Goal: Task Accomplishment & Management: Complete application form

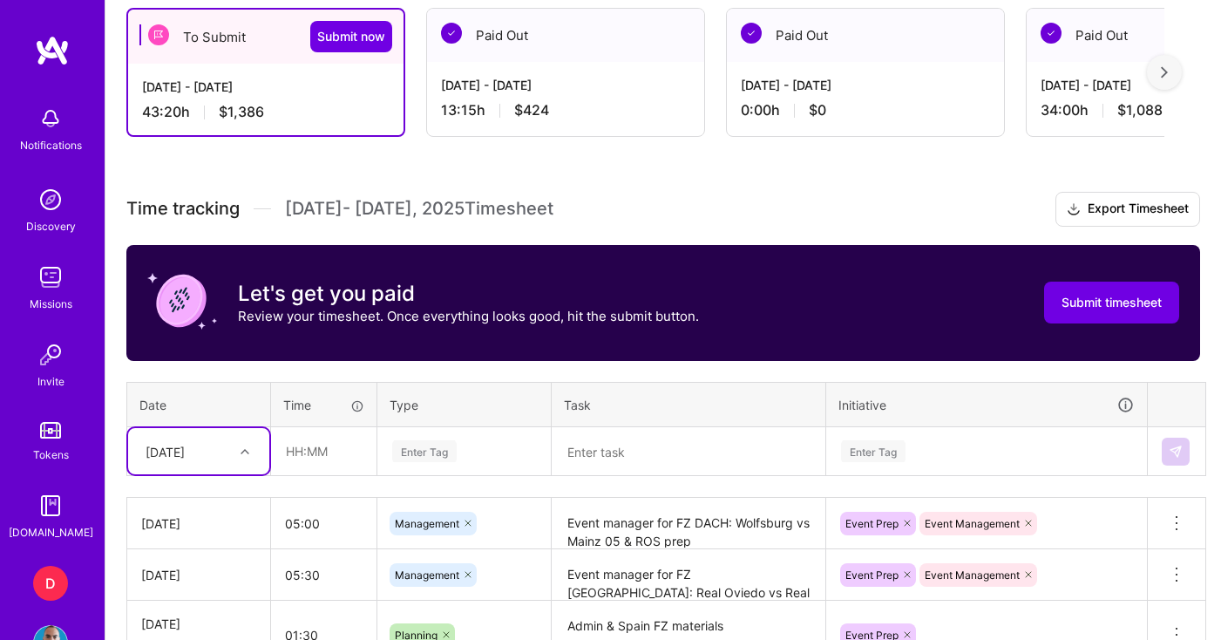
scroll to position [484, 0]
click at [310, 449] on input "text" at bounding box center [324, 451] width 104 height 46
drag, startPoint x: 328, startPoint y: 455, endPoint x: 304, endPoint y: 447, distance: 24.8
click at [304, 447] on input "05:30" at bounding box center [324, 451] width 104 height 46
type input "05:00"
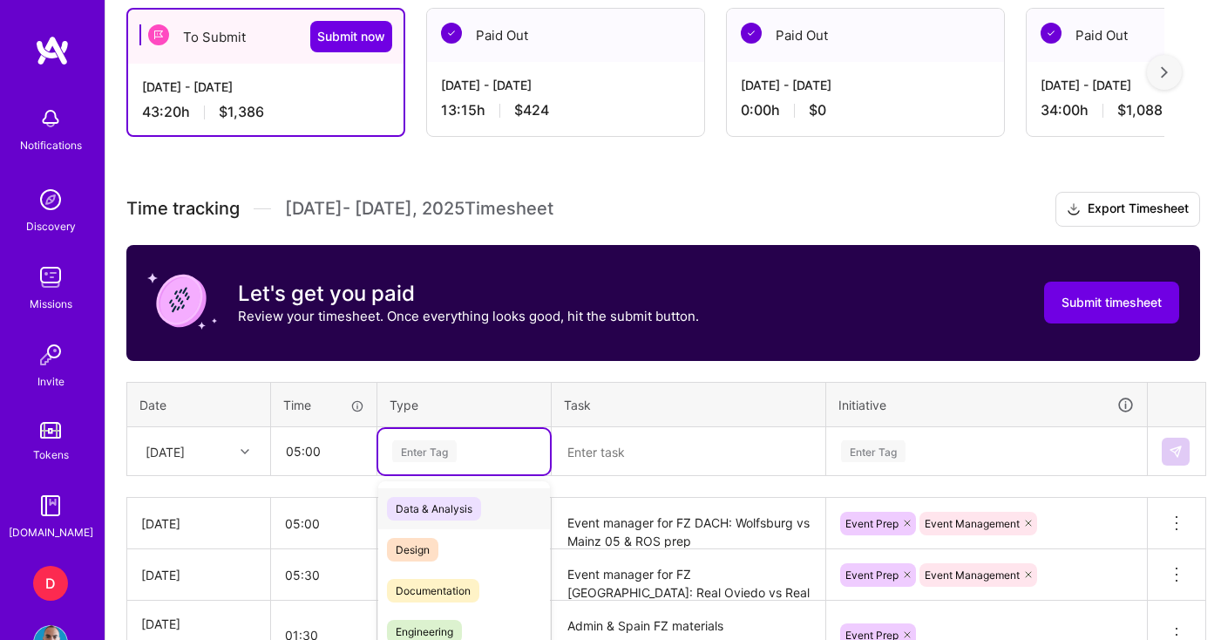
click at [457, 439] on div "option Management, selected. option Data & Analysis focused, 0 of 2. 17 results…" at bounding box center [464, 451] width 172 height 45
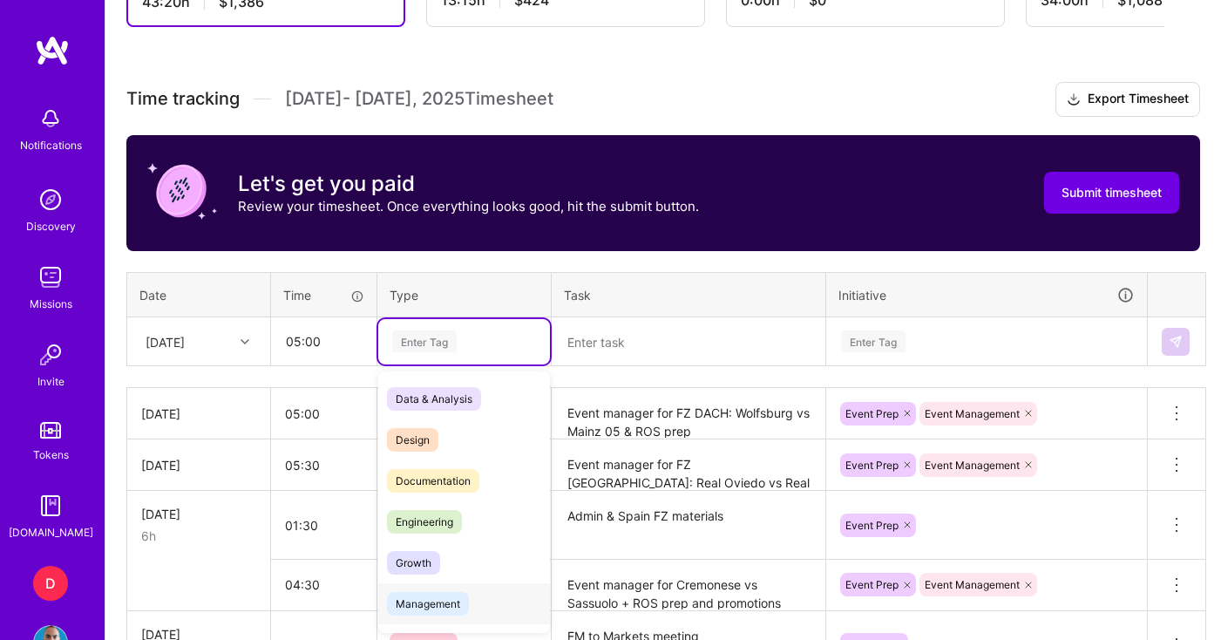
click at [429, 606] on span "Management" at bounding box center [428, 604] width 82 height 24
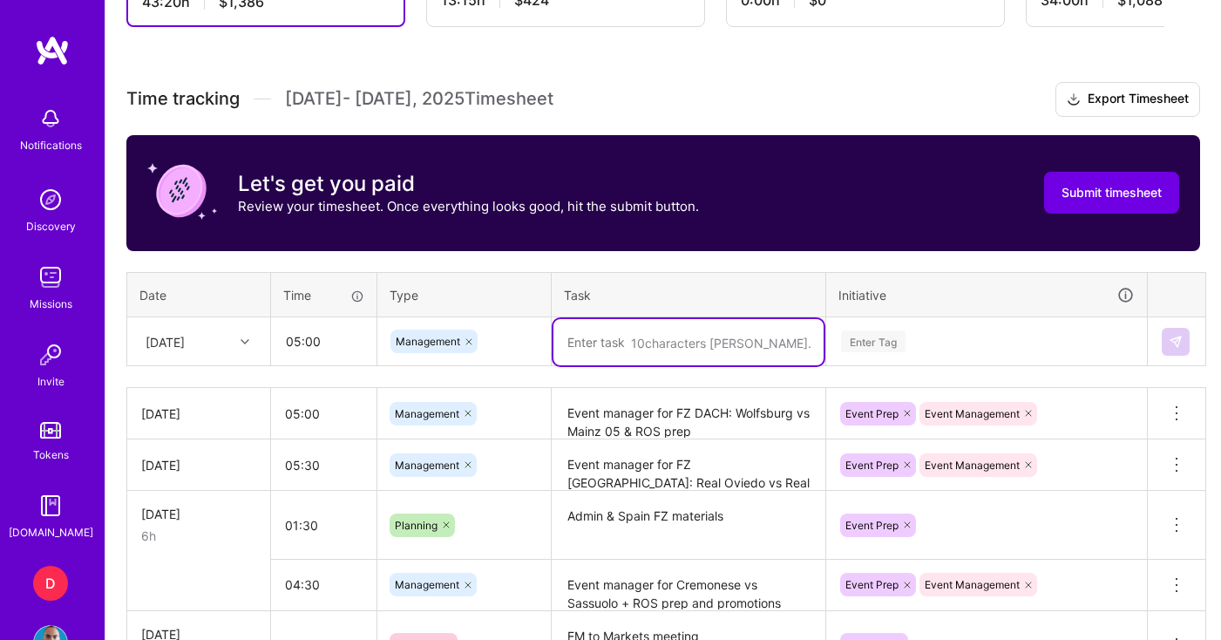
click at [608, 357] on textarea at bounding box center [688, 342] width 270 height 46
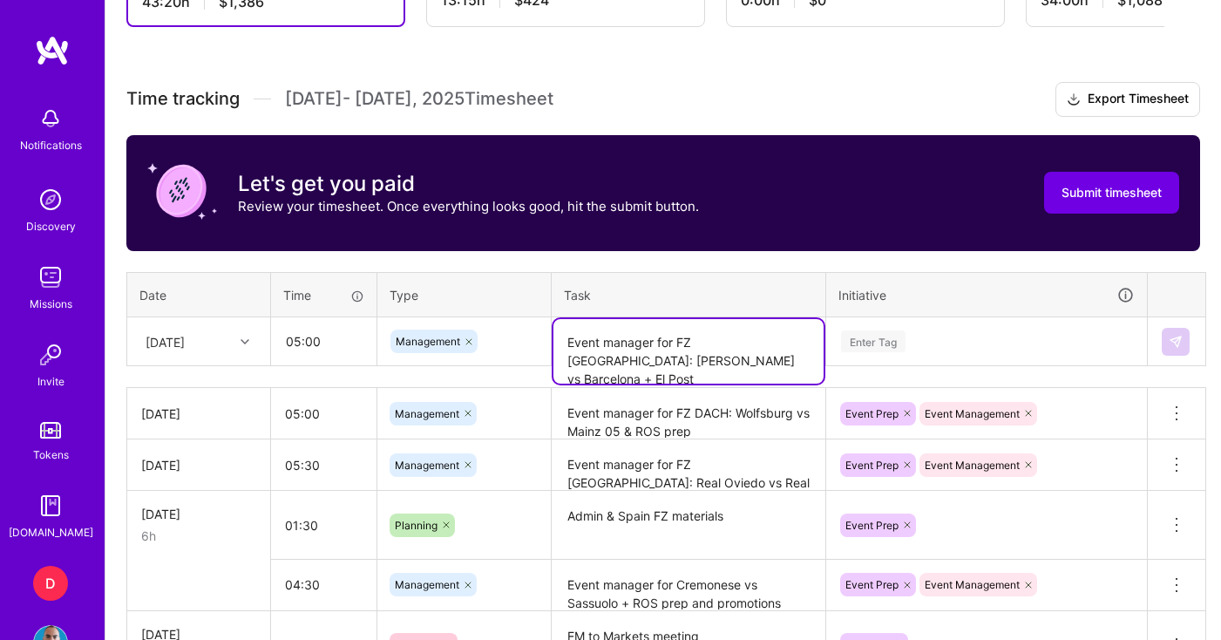
type textarea "Event manager for FZ [GEOGRAPHIC_DATA]: [PERSON_NAME] vs Barcelona + El Post"
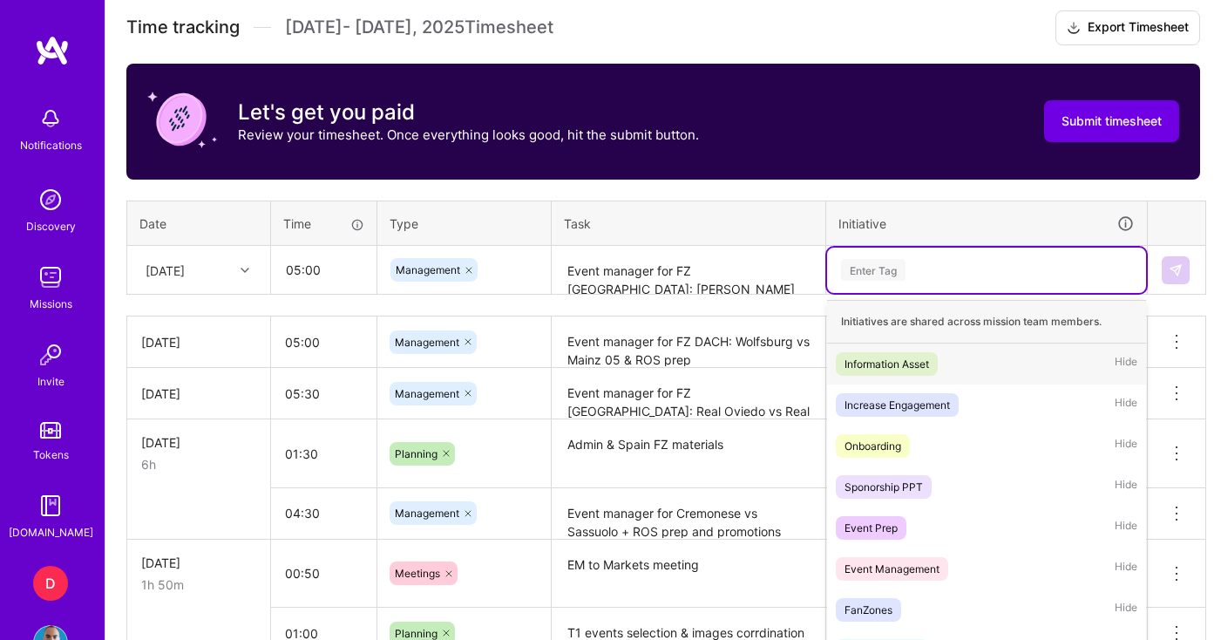
click at [923, 293] on div "option Event Management, selected. option Information Asset focused, 1 of 31. 3…" at bounding box center [986, 270] width 319 height 45
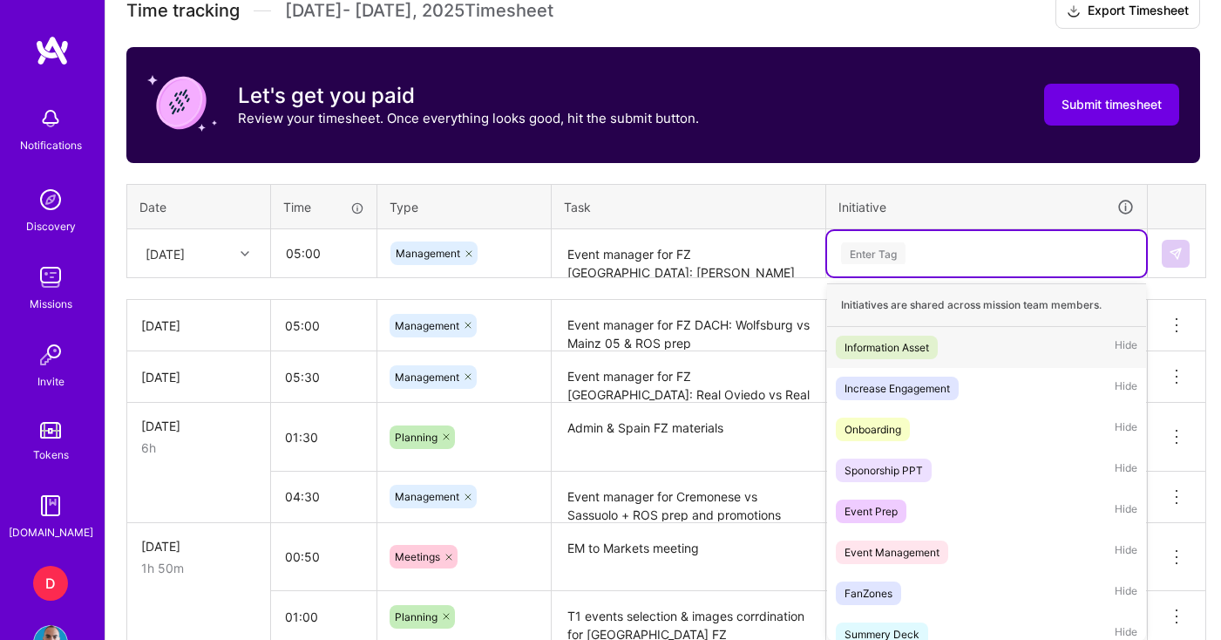
scroll to position [689, 0]
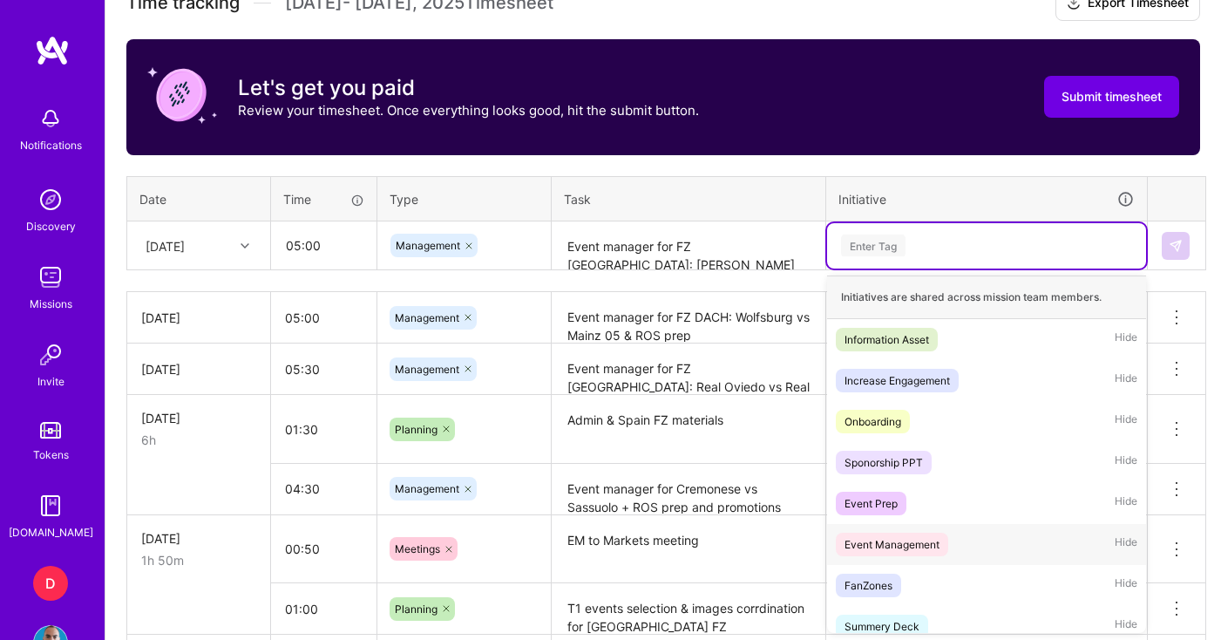
click at [900, 542] on div "Event Management" at bounding box center [892, 544] width 95 height 18
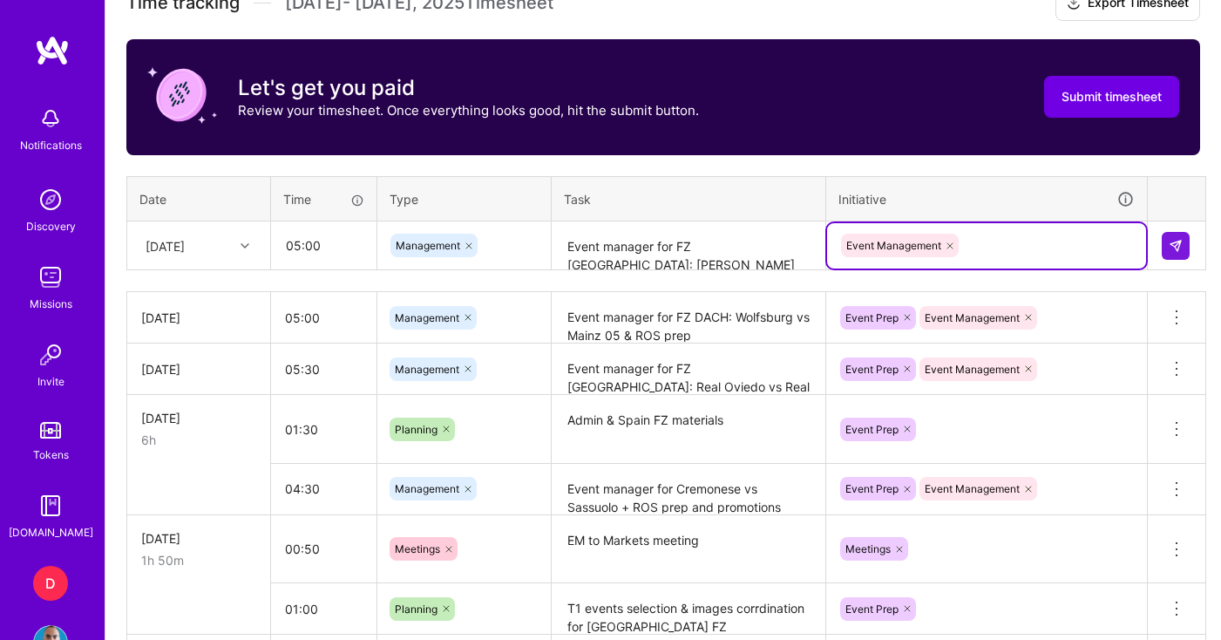
click at [990, 250] on div "Event Management" at bounding box center [986, 245] width 295 height 27
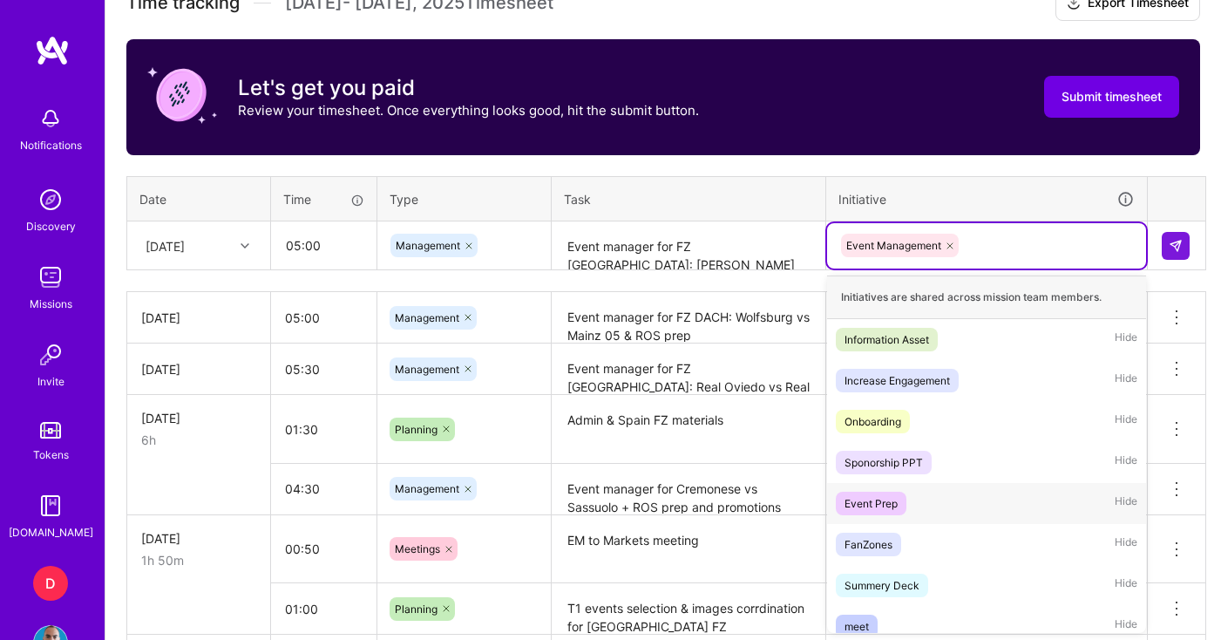
click at [879, 499] on div "Event Prep" at bounding box center [871, 503] width 53 height 18
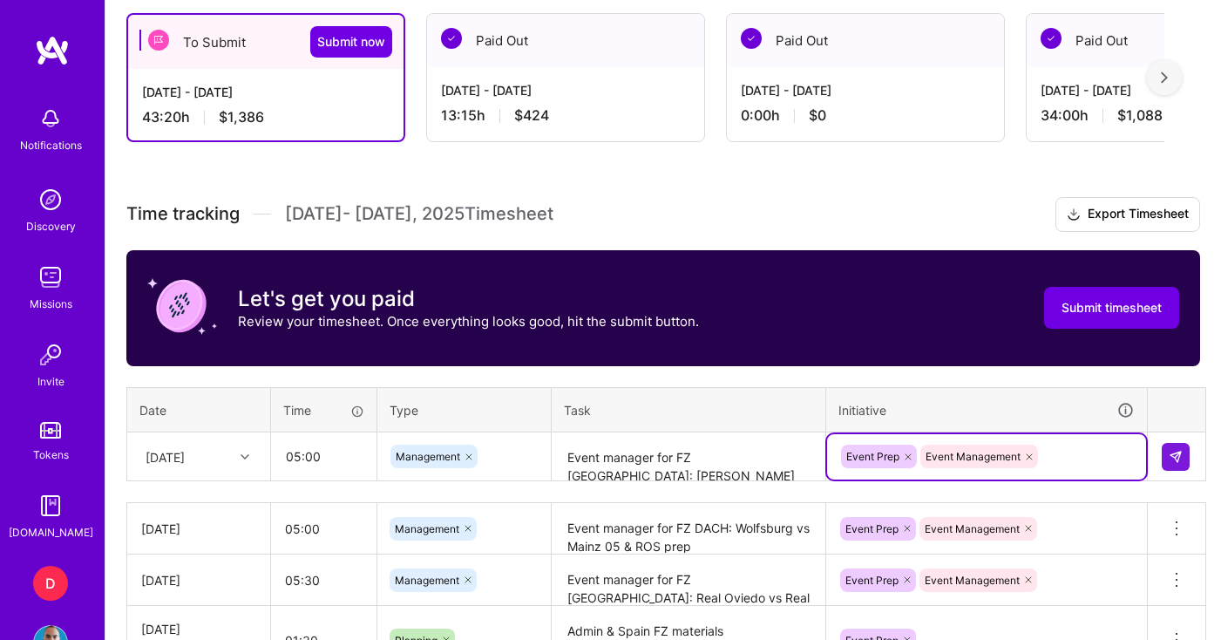
scroll to position [478, 0]
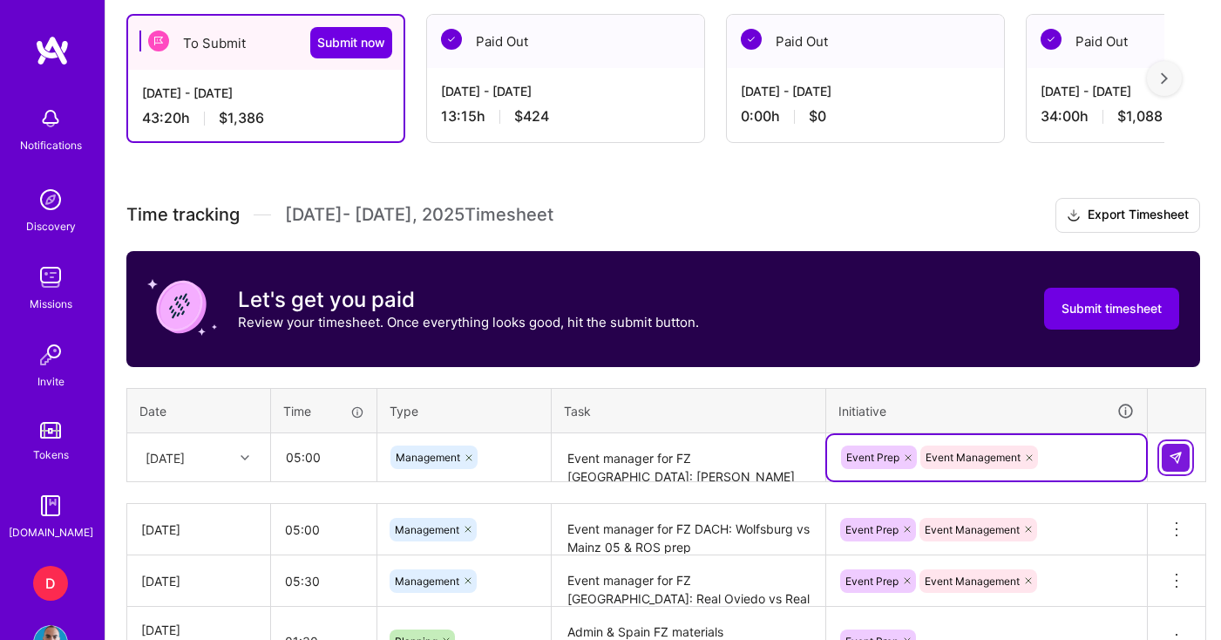
click at [1172, 452] on img at bounding box center [1176, 458] width 14 height 14
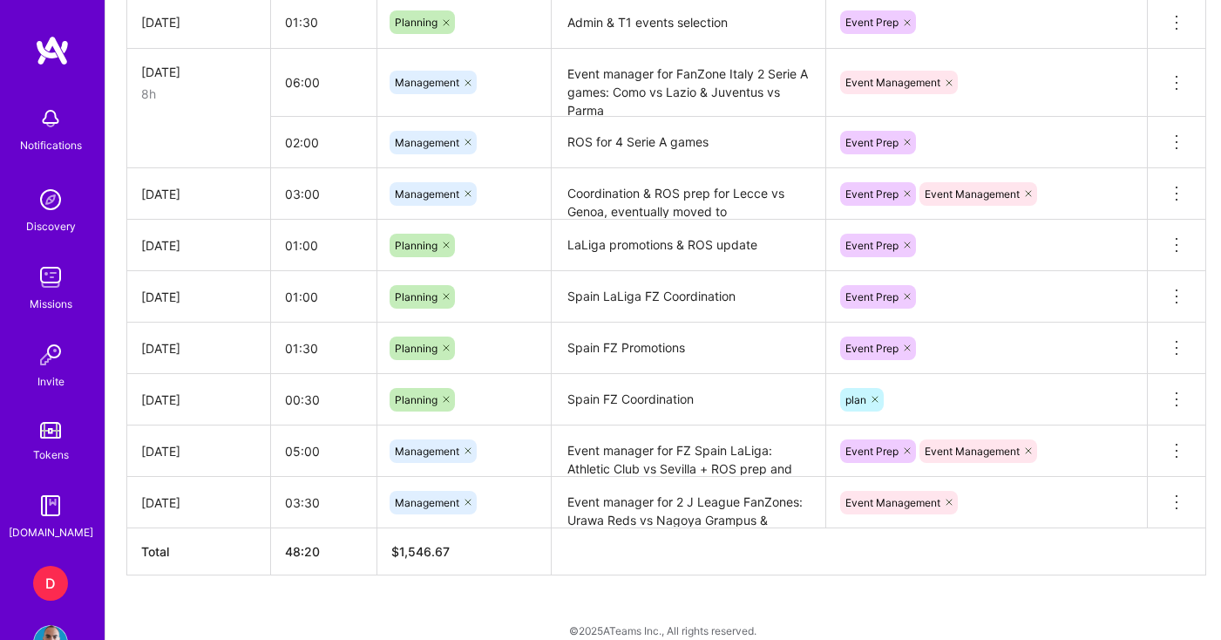
scroll to position [1397, 0]
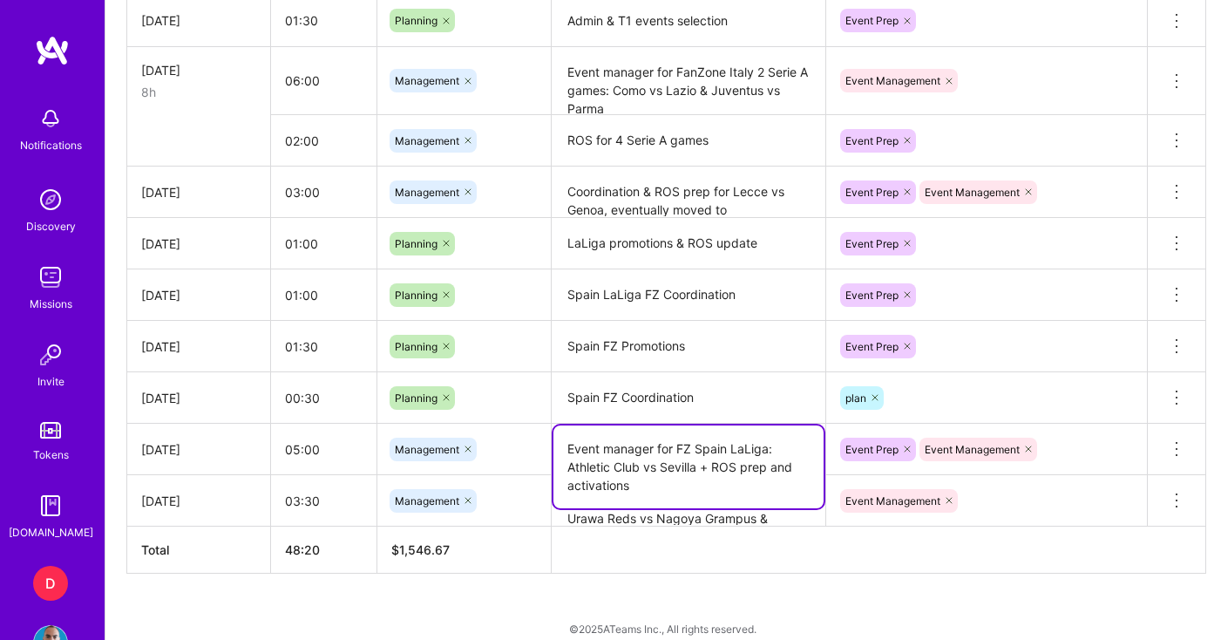
drag, startPoint x: 742, startPoint y: 454, endPoint x: 747, endPoint y: 488, distance: 34.4
click at [747, 488] on textarea "Event manager for FZ Spain LaLiga: Athletic Club vs Sevilla + ROS prep and acti…" at bounding box center [688, 466] width 270 height 83
click at [728, 557] on th at bounding box center [879, 549] width 655 height 47
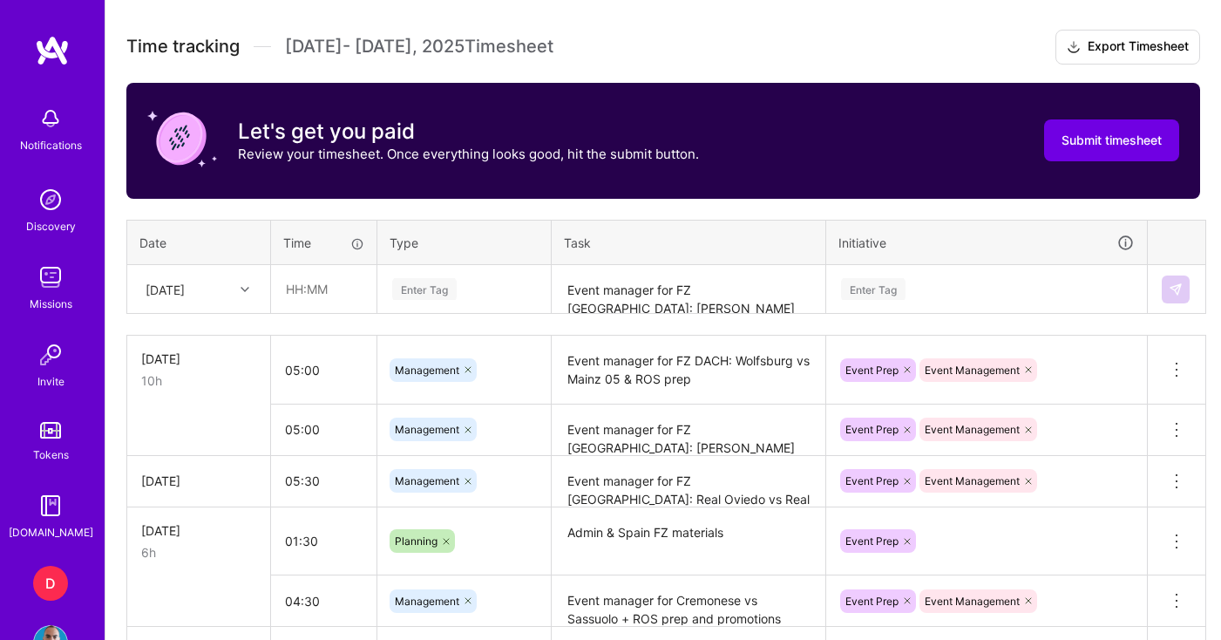
scroll to position [642, 0]
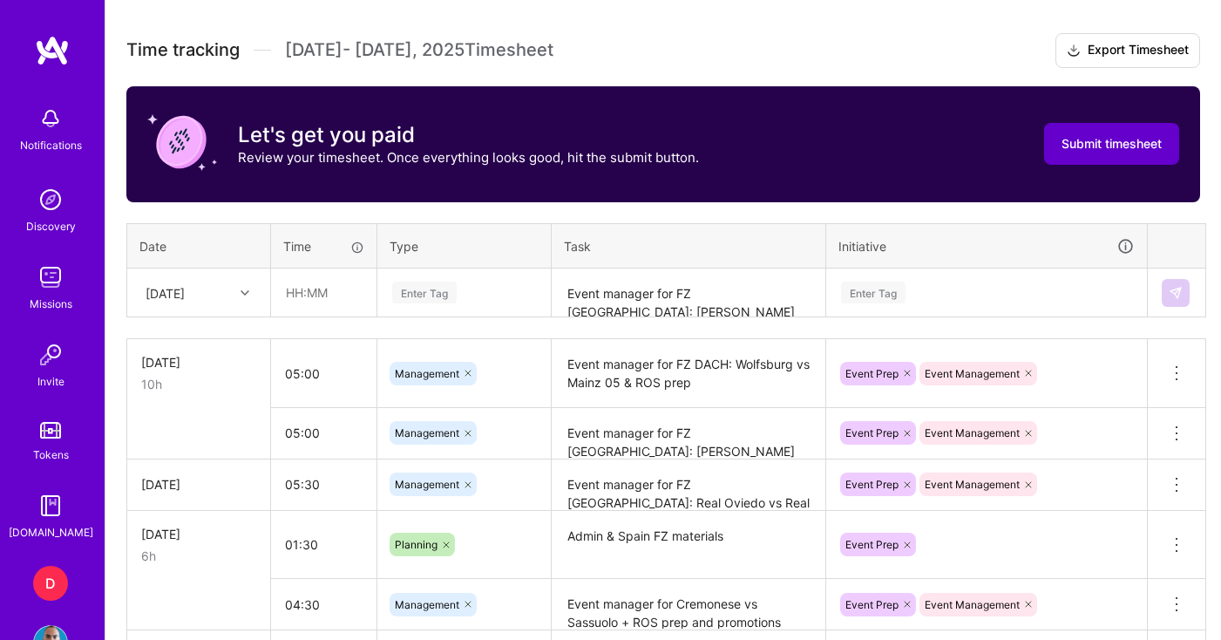
click at [1121, 140] on span "Submit timesheet" at bounding box center [1112, 143] width 100 height 17
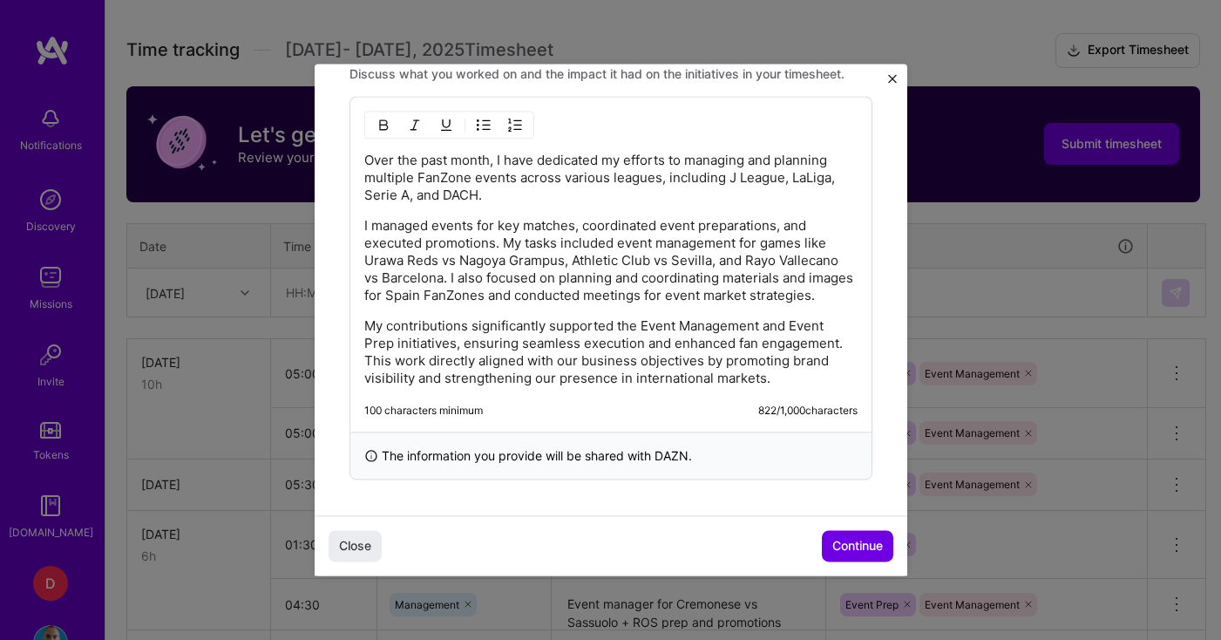
scroll to position [580, 0]
click at [835, 543] on span "Continue" at bounding box center [857, 546] width 51 height 17
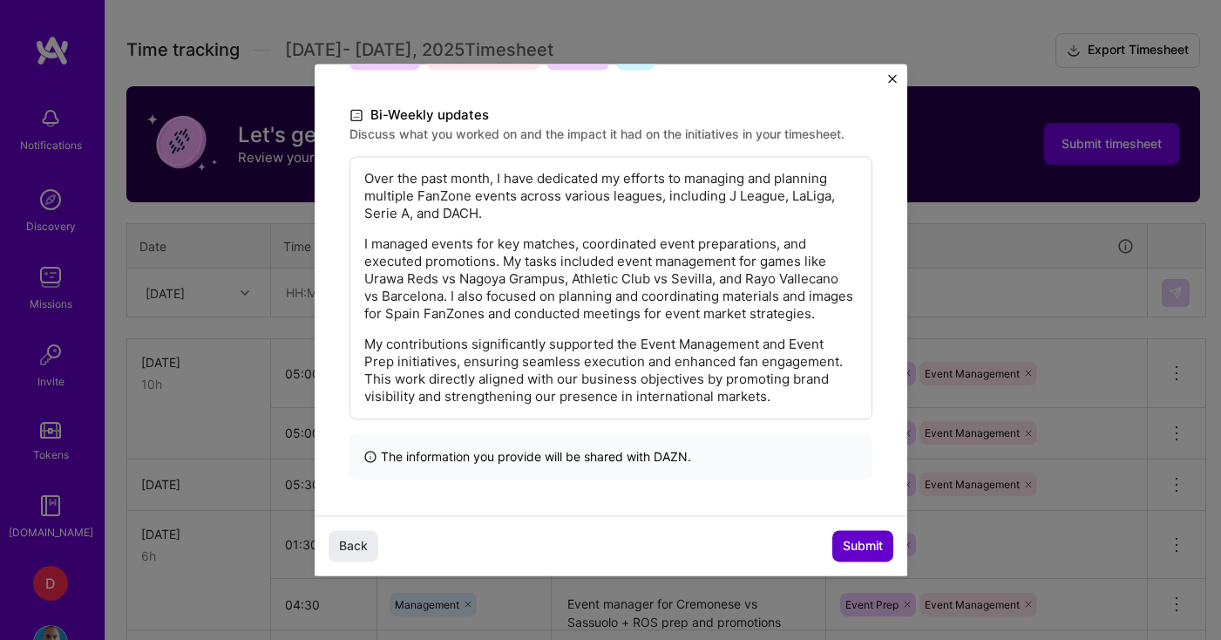
scroll to position [345, 0]
click at [847, 546] on span "Submit" at bounding box center [863, 546] width 40 height 17
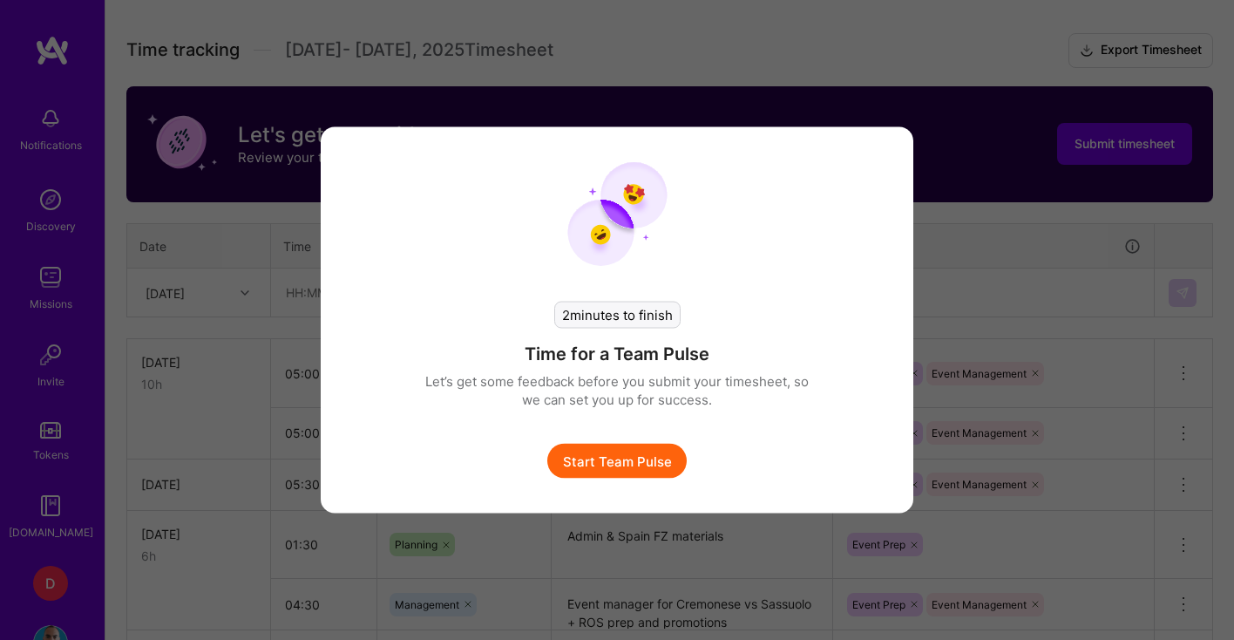
click at [631, 461] on button "Start Team Pulse" at bounding box center [616, 461] width 139 height 35
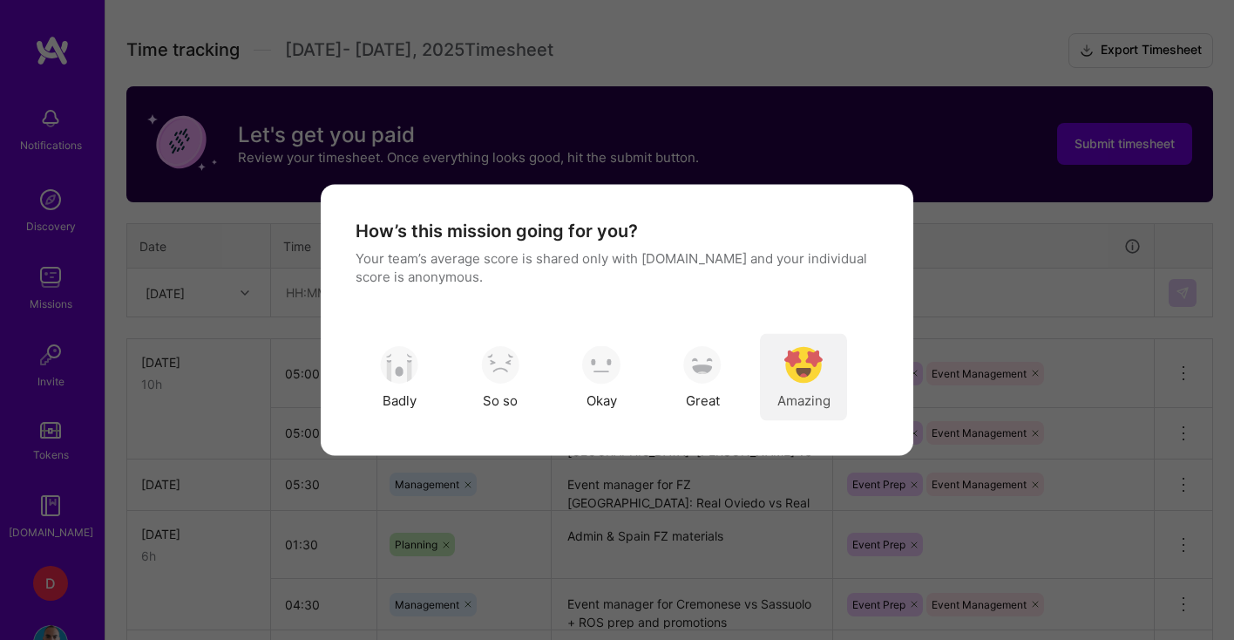
click at [804, 377] on img "modal" at bounding box center [803, 364] width 38 height 38
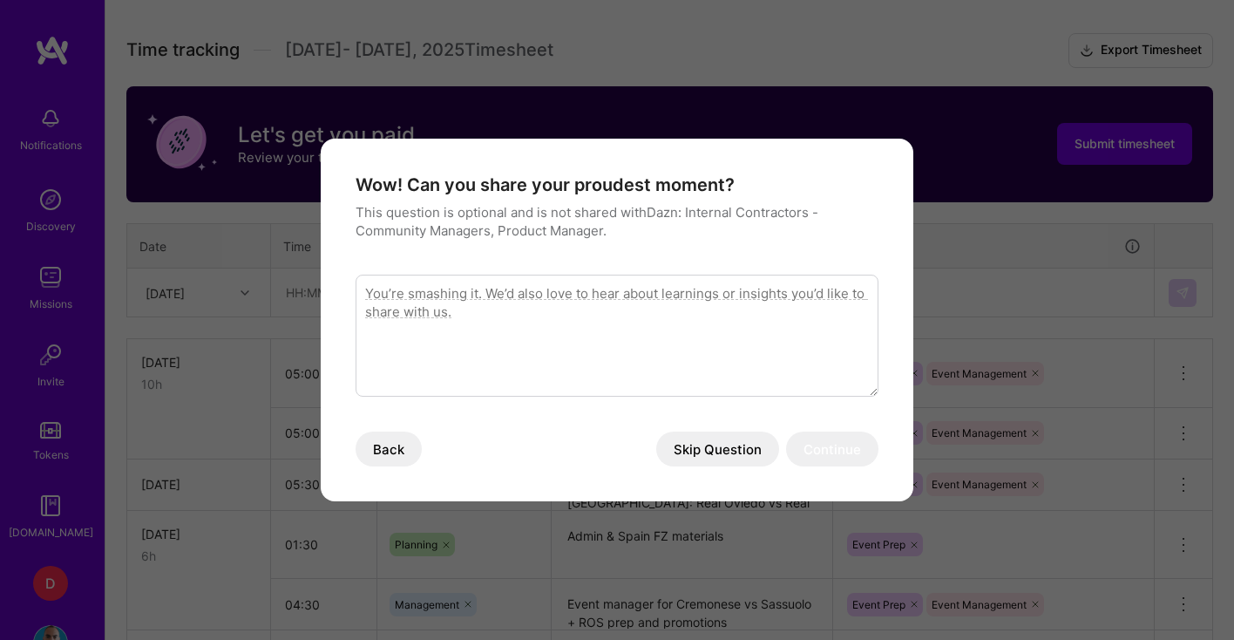
click at [697, 451] on button "Skip Question" at bounding box center [717, 448] width 123 height 35
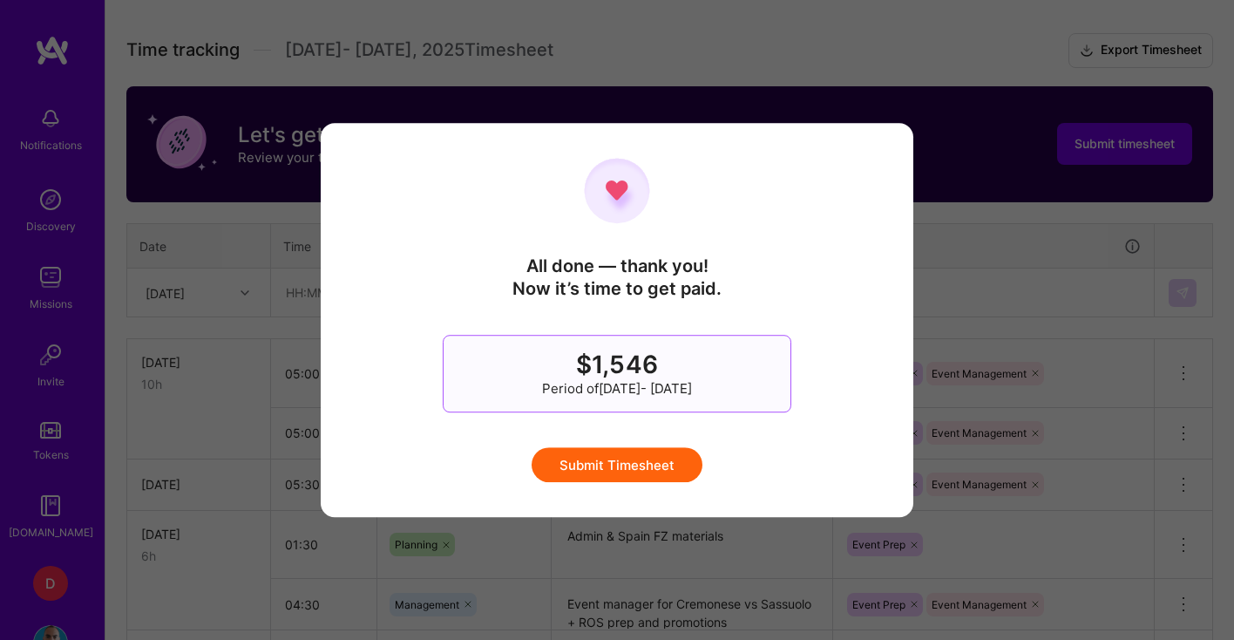
click at [652, 461] on button "Submit Timesheet" at bounding box center [617, 464] width 171 height 35
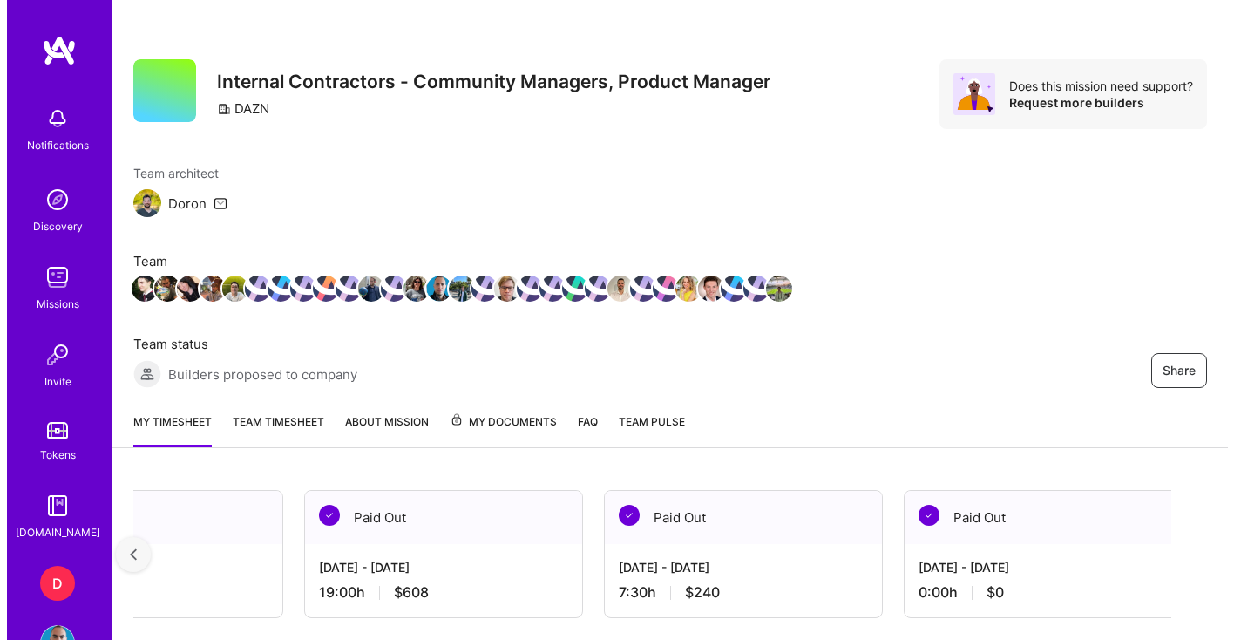
scroll to position [0, 0]
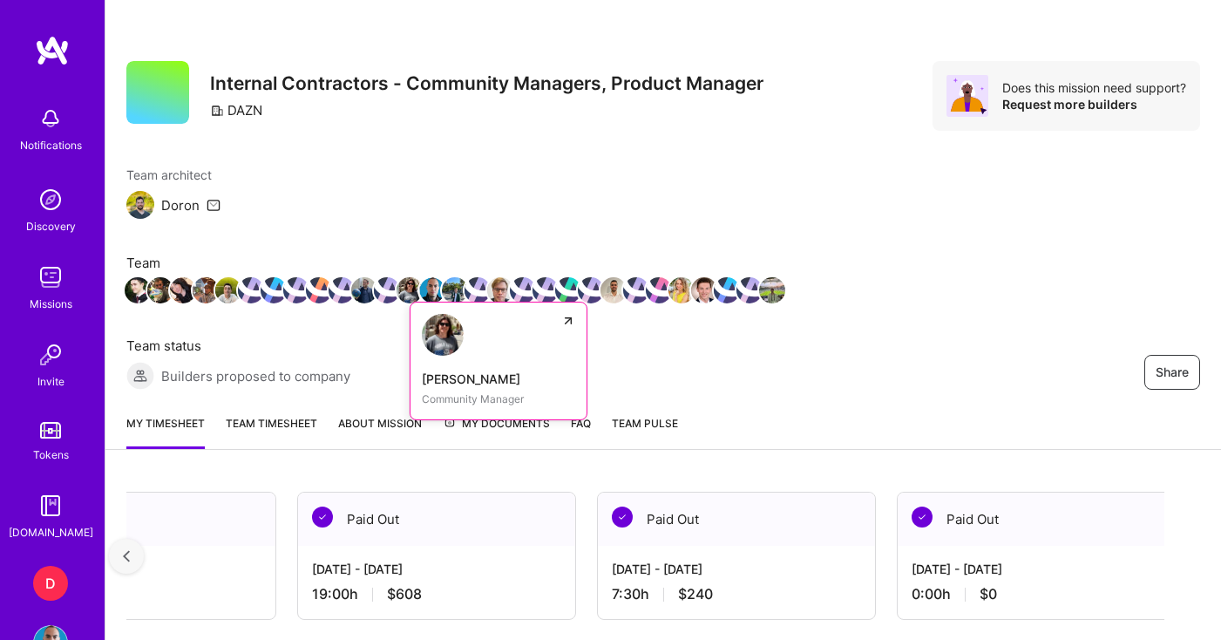
click at [409, 289] on img at bounding box center [410, 290] width 26 height 26
